Goal: Information Seeking & Learning: Find specific fact

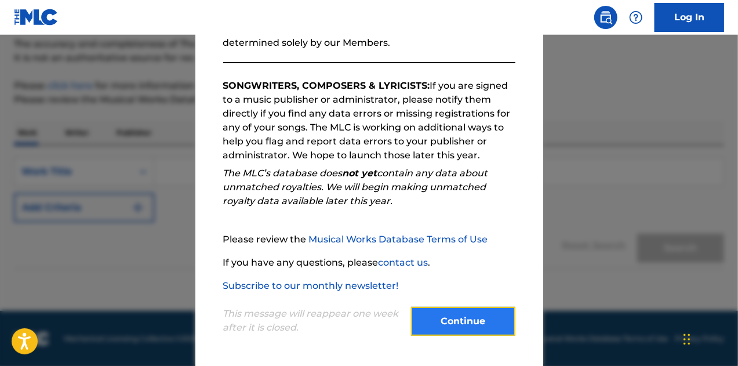
click at [446, 326] on button "Continue" at bounding box center [463, 321] width 104 height 29
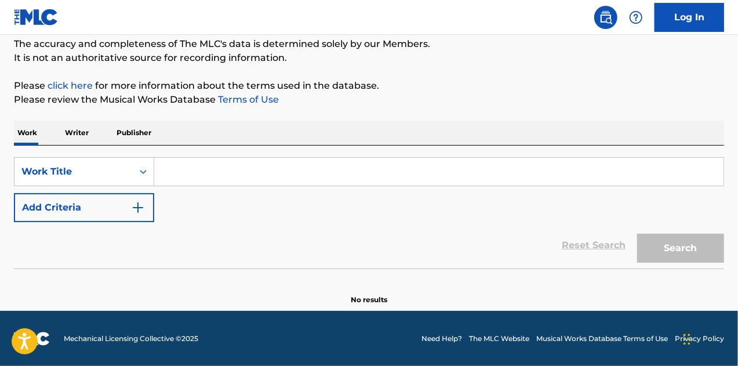
click at [266, 173] on input "Search Form" at bounding box center [439, 172] width 570 height 28
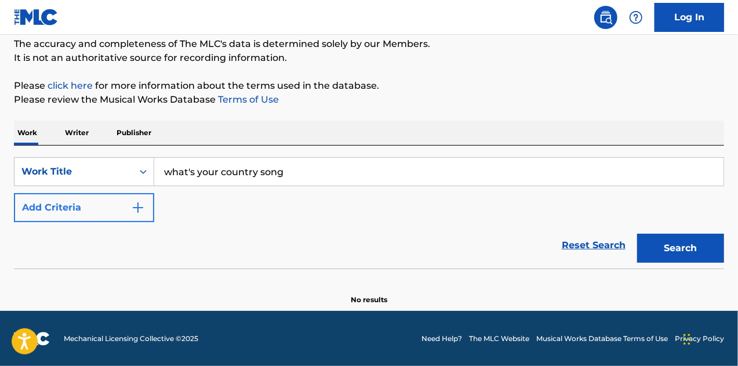
type input "what's your country song"
click at [130, 201] on button "Add Criteria" at bounding box center [84, 207] width 140 height 29
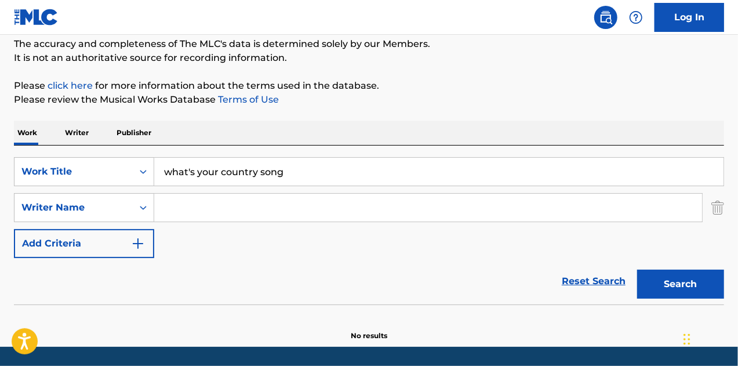
click at [215, 205] on input "Search Form" at bounding box center [428, 208] width 548 height 28
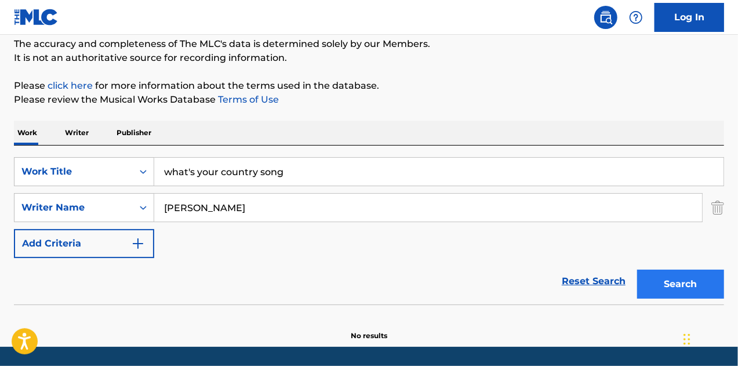
type input "[PERSON_NAME]"
click at [701, 288] on button "Search" at bounding box center [680, 284] width 87 height 29
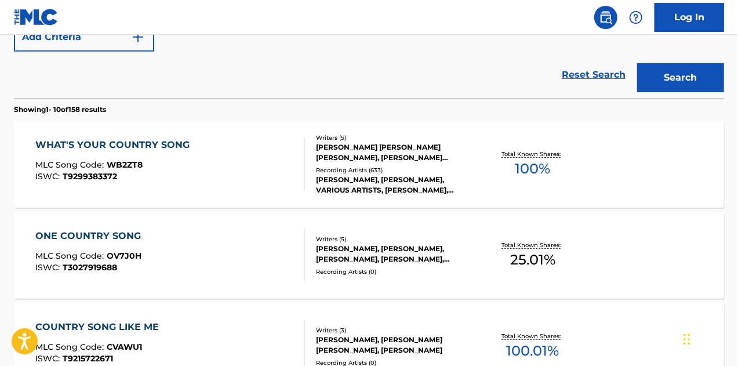
scroll to position [333, 0]
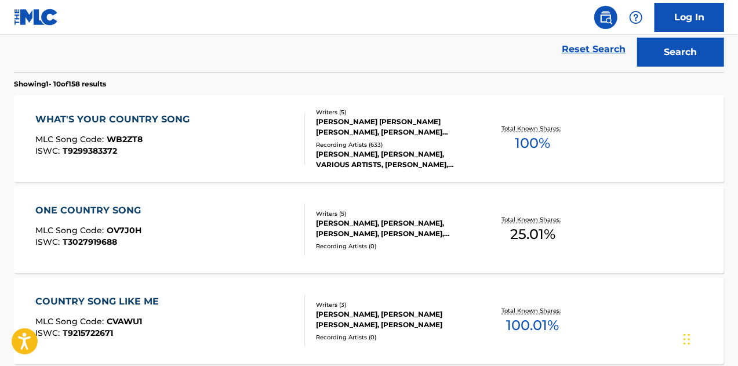
click at [208, 134] on div "WHAT'S YOUR COUNTRY SONG MLC Song Code : WB2ZT8 ISWC : T9299383372" at bounding box center [170, 139] width 270 height 52
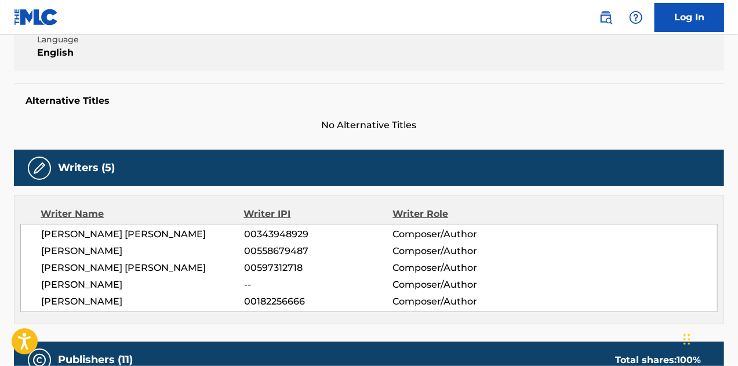
scroll to position [232, 0]
